Goal: Transaction & Acquisition: Purchase product/service

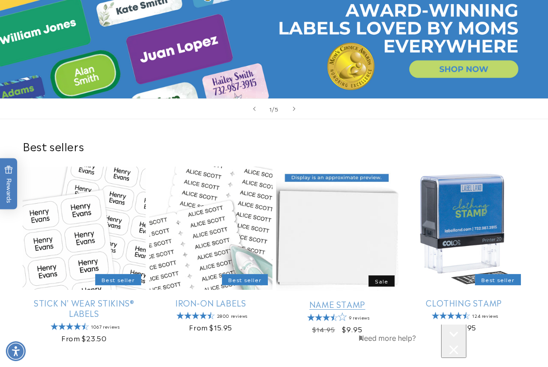
scroll to position [225, 0]
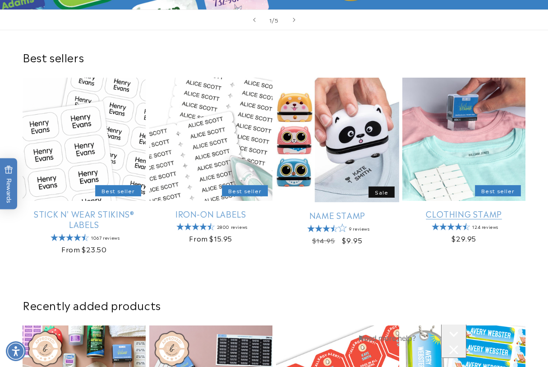
click at [59, 64] on link "Clothing Stamp" at bounding box center [463, 213] width 123 height 10
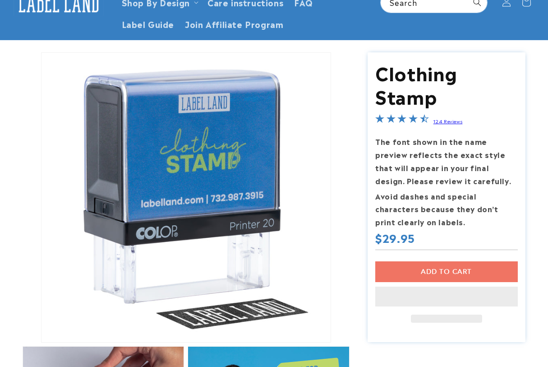
scroll to position [56, 0]
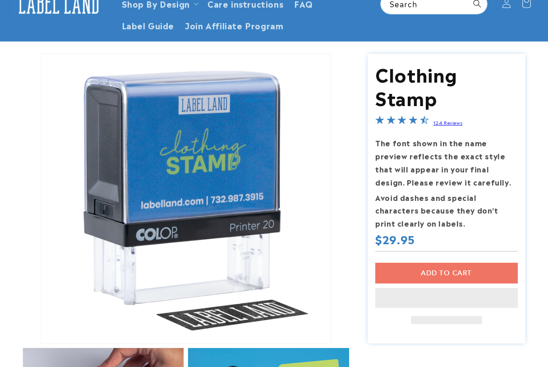
drag, startPoint x: 442, startPoint y: 276, endPoint x: 436, endPoint y: 276, distance: 6.3
click at [436, 276] on div "Add to cart This item is a recurring or deferred purchase. By continuing, I agr…" at bounding box center [446, 292] width 142 height 61
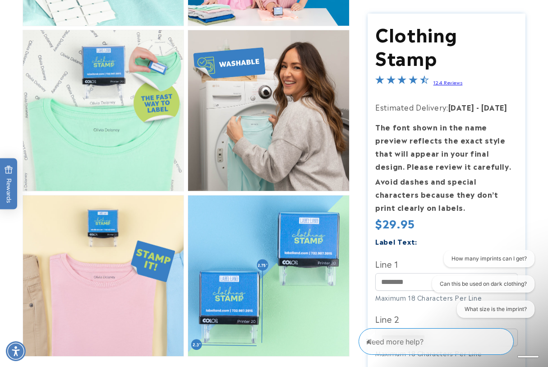
scroll to position [564, 0]
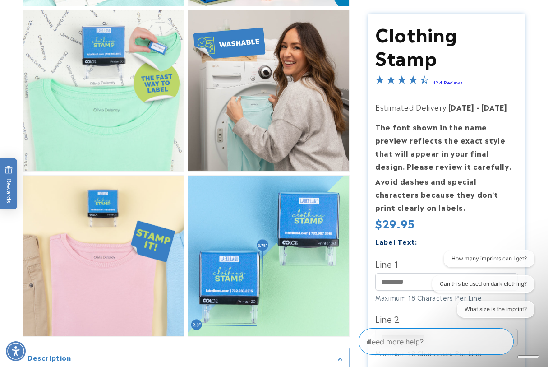
click at [375, 336] on icon "Close conversation starters" at bounding box center [370, 336] width 9 height 9
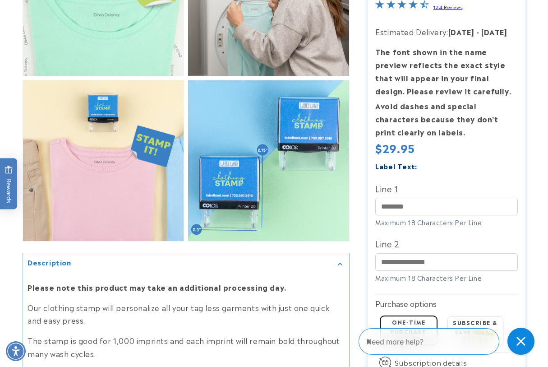
scroll to position [733, 0]
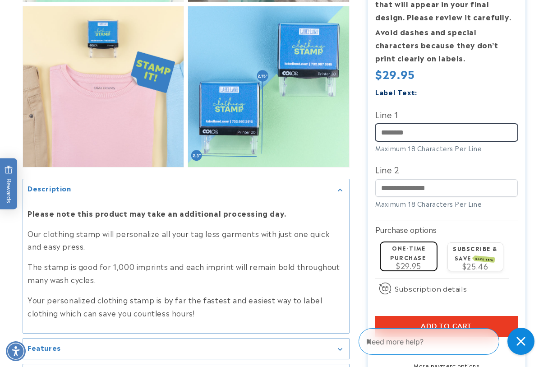
click at [440, 124] on input "Line 1" at bounding box center [446, 133] width 142 height 18
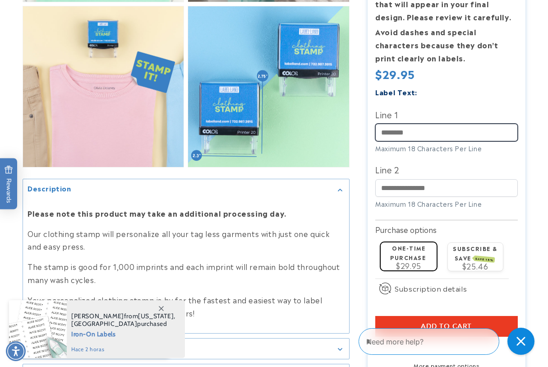
type input "**"
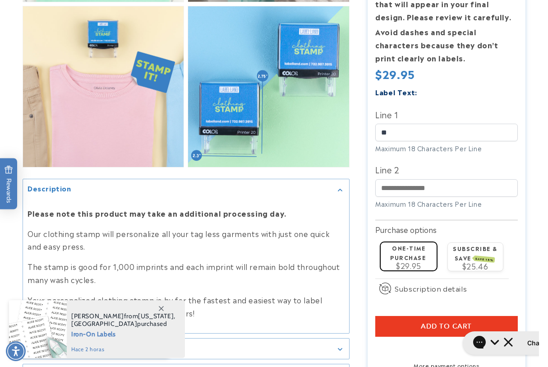
click at [443, 167] on label "Line 2" at bounding box center [446, 169] width 142 height 14
click at [443, 179] on input "Line 2" at bounding box center [446, 188] width 142 height 18
click at [439, 179] on input "Line 2" at bounding box center [446, 188] width 142 height 18
type input "***"
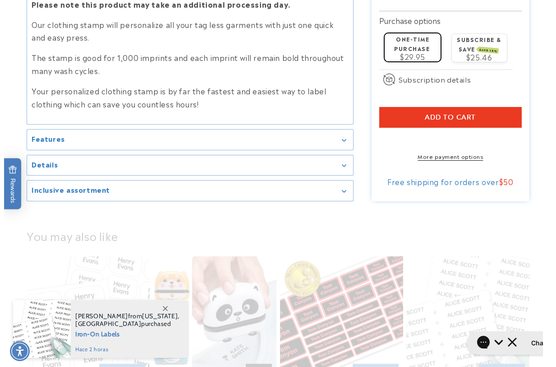
scroll to position [958, 0]
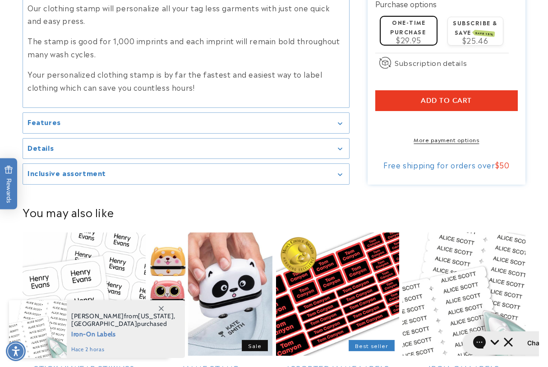
click at [474, 94] on button "Add to cart" at bounding box center [446, 100] width 142 height 21
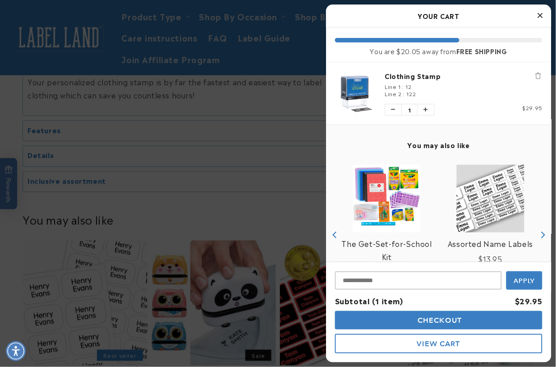
click at [429, 310] on div "Discount Code Apply Subtotal (1 item) $29.95 Checkout View Cart" at bounding box center [438, 312] width 225 height 101
click at [433, 321] on span "Checkout" at bounding box center [439, 320] width 46 height 9
